Goal: Navigation & Orientation: Understand site structure

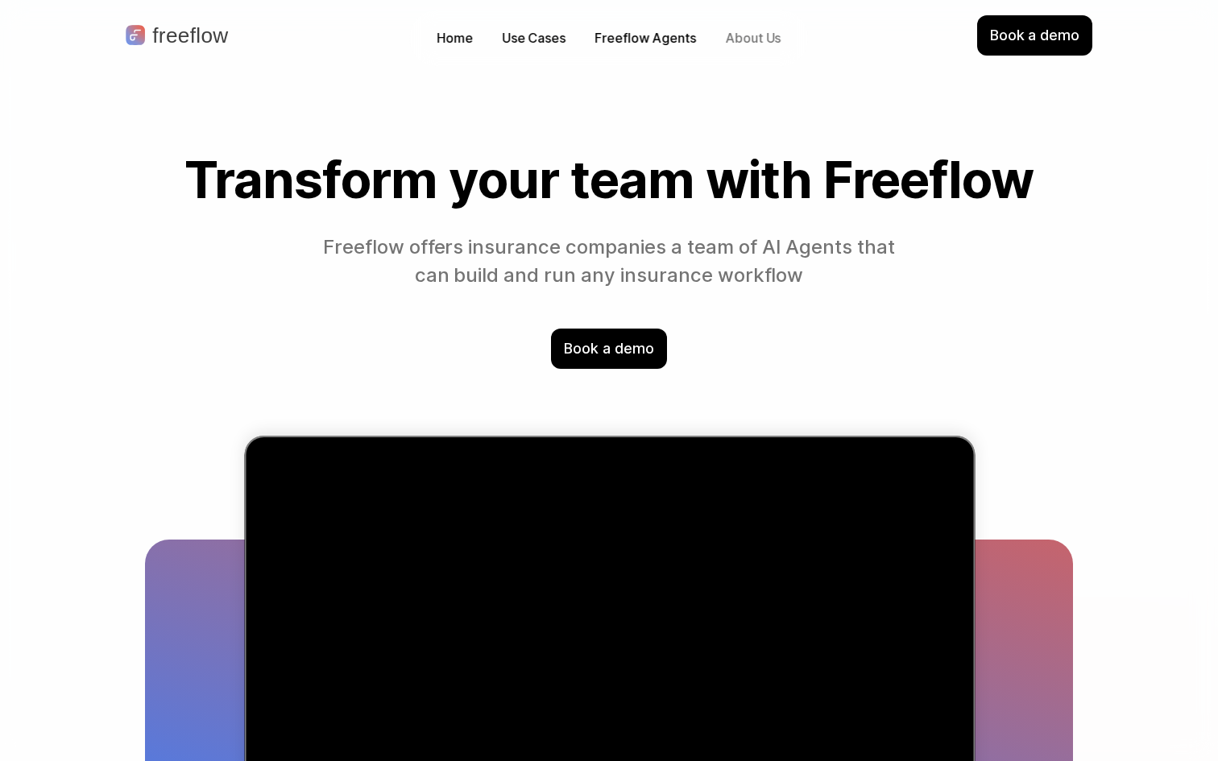
click at [739, 35] on p "About Us" at bounding box center [753, 38] width 56 height 19
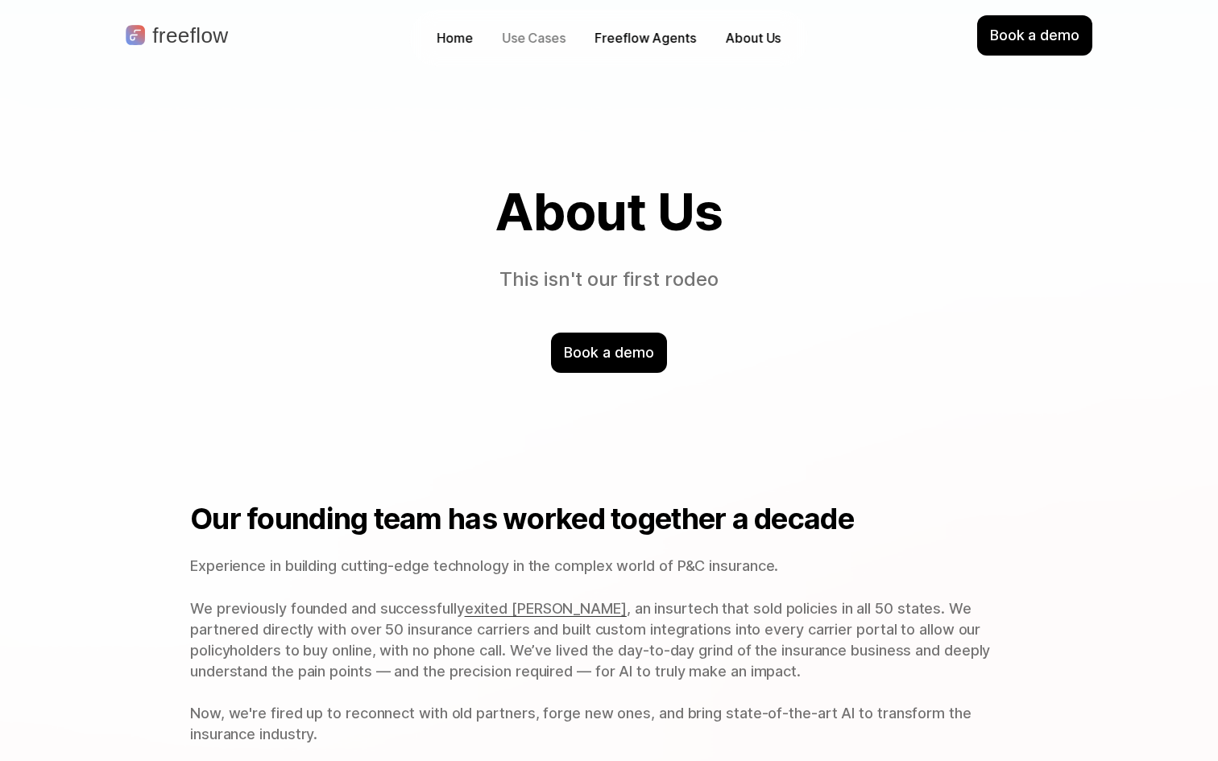
click at [521, 42] on p "Use Cases" at bounding box center [534, 38] width 64 height 19
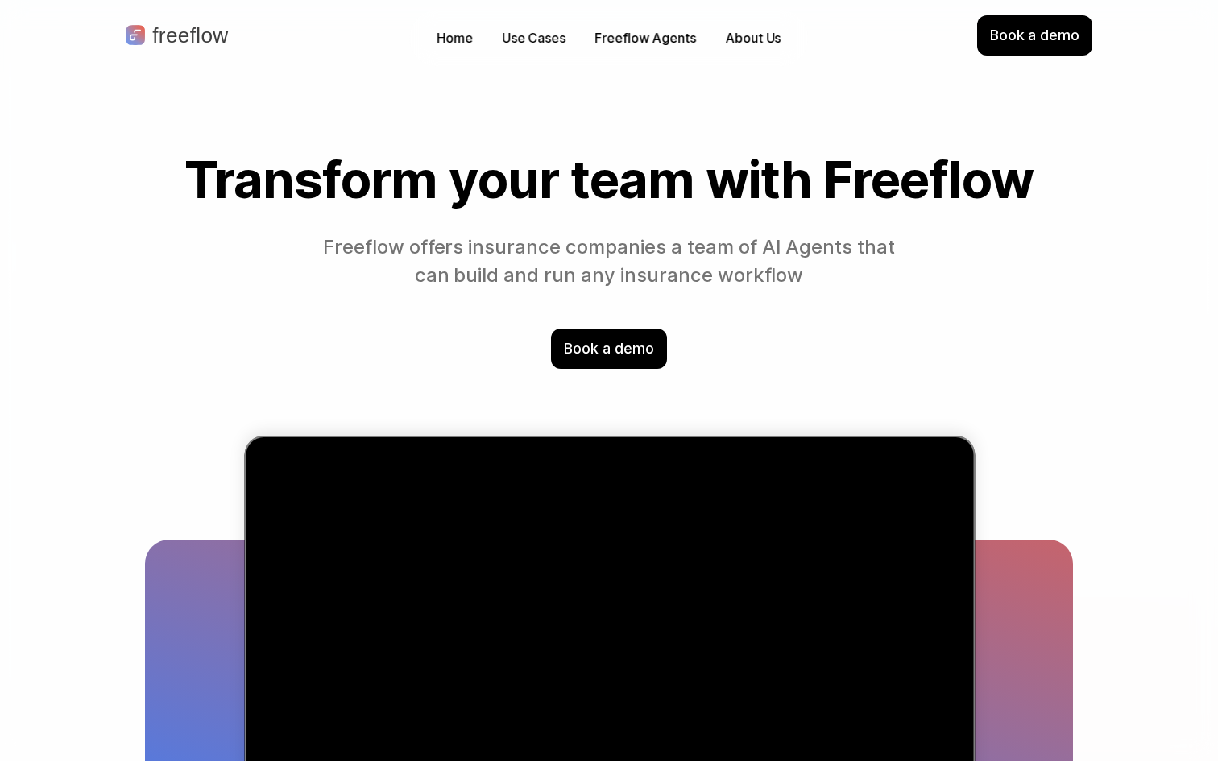
click at [457, 39] on p "Home" at bounding box center [455, 38] width 36 height 19
click at [632, 36] on p "Freeflow Agents" at bounding box center [646, 38] width 102 height 19
